Goal: Find specific page/section: Find specific page/section

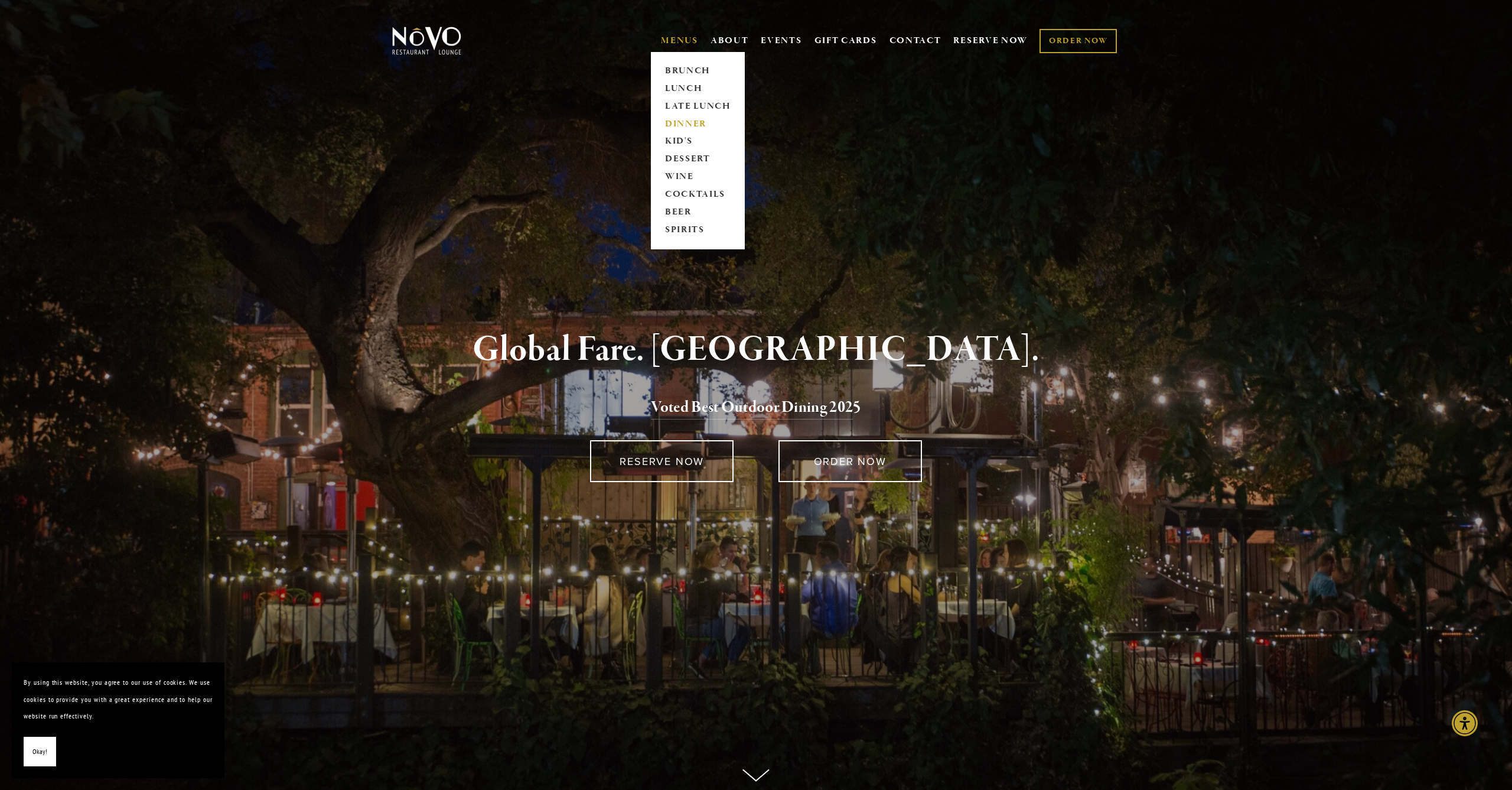
click at [686, 119] on link "DINNER" at bounding box center [697, 124] width 74 height 17
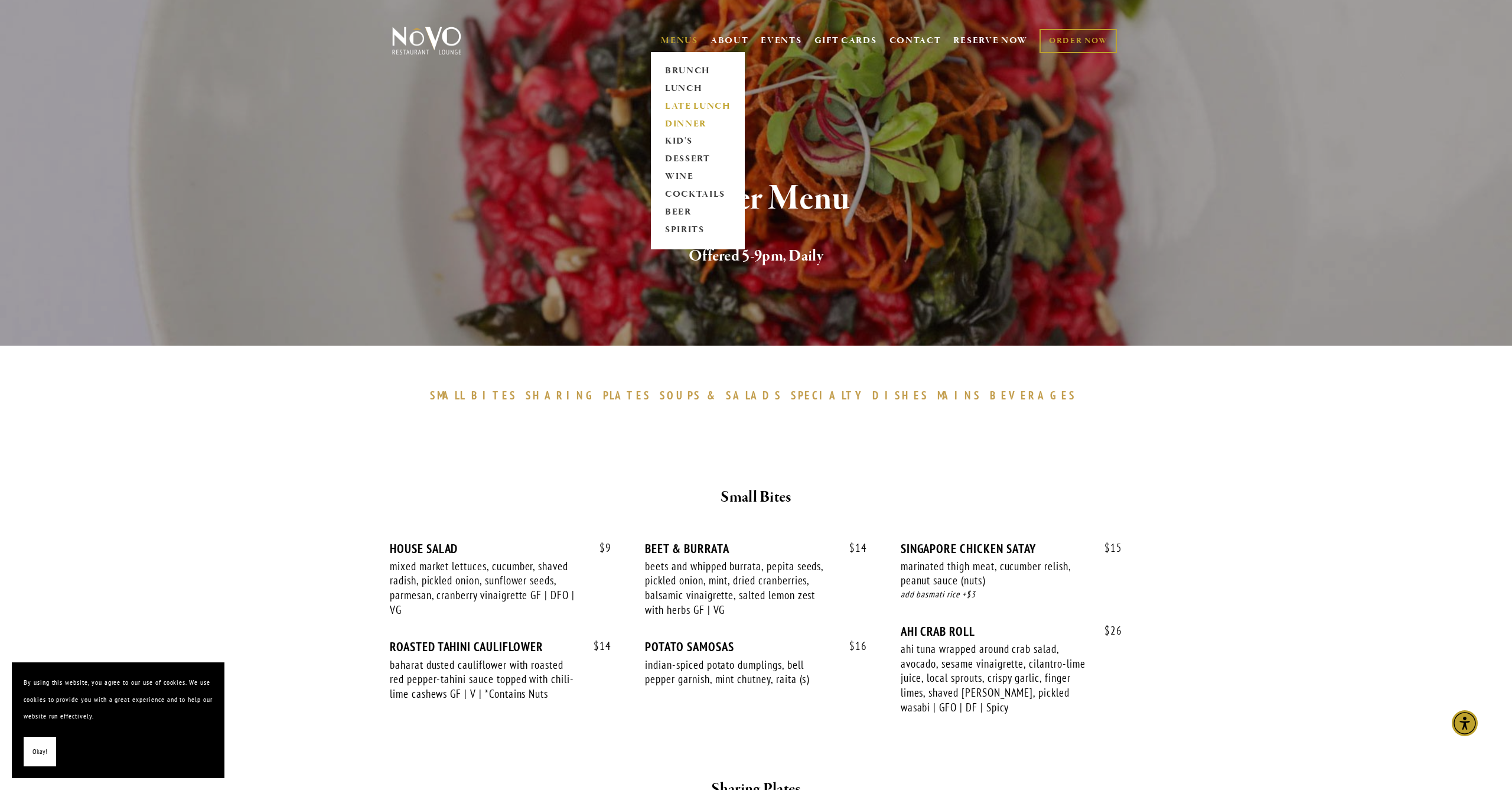
click at [678, 101] on link "LATE LUNCH" at bounding box center [697, 106] width 74 height 17
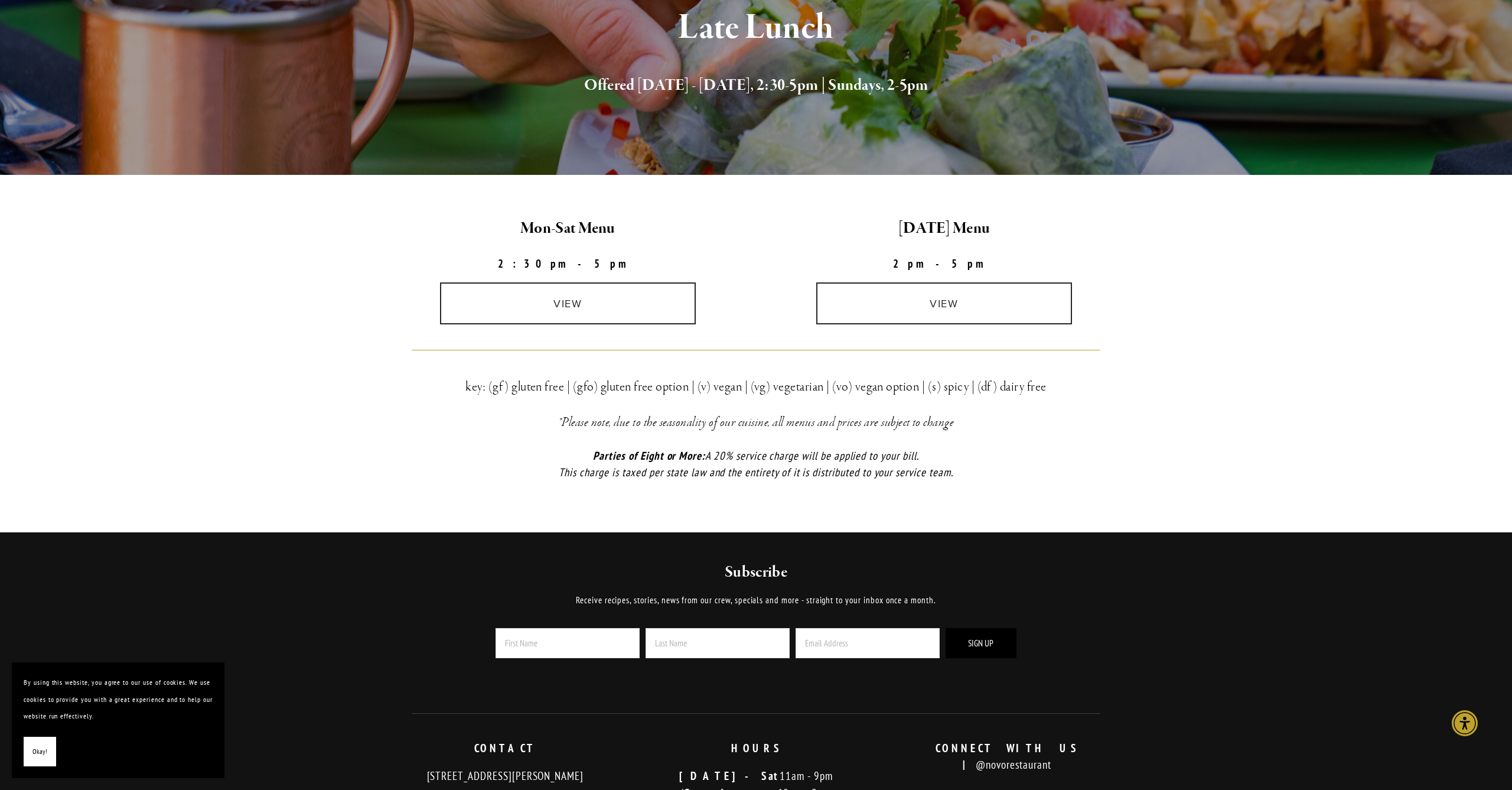
scroll to position [172, 0]
click at [590, 311] on link "view" at bounding box center [568, 303] width 256 height 42
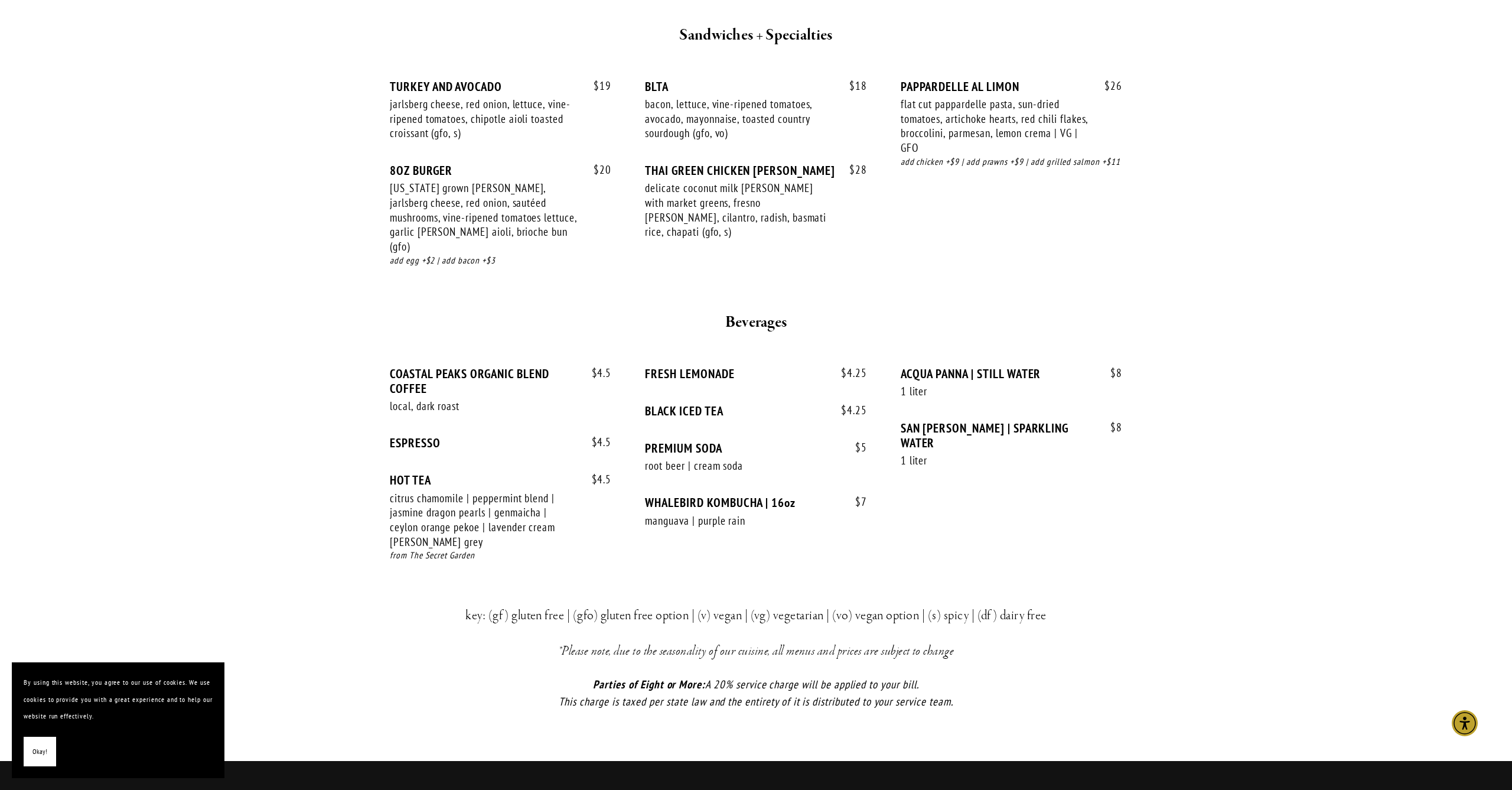
scroll to position [1219, 0]
